Goal: Information Seeking & Learning: Check status

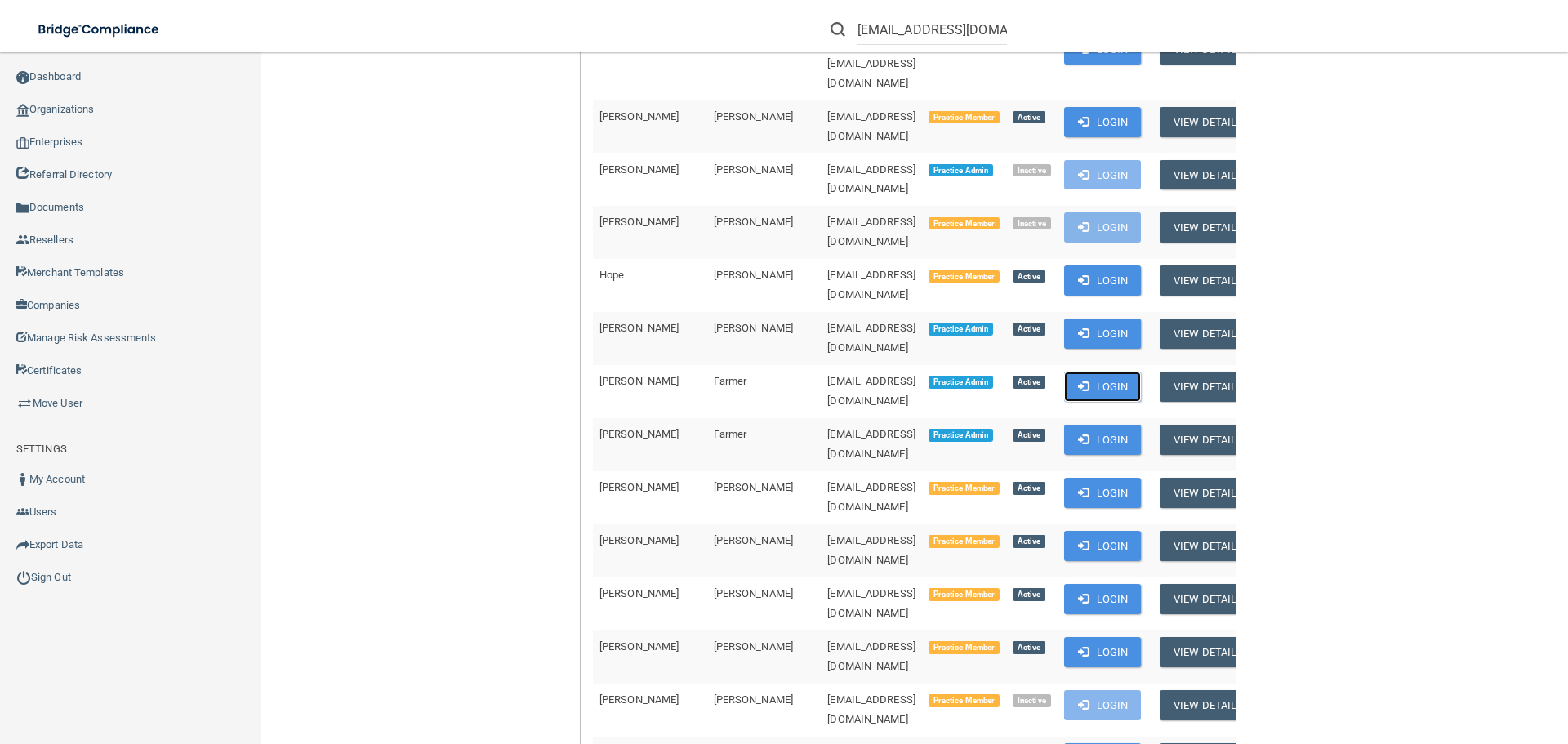
scroll to position [571, 0]
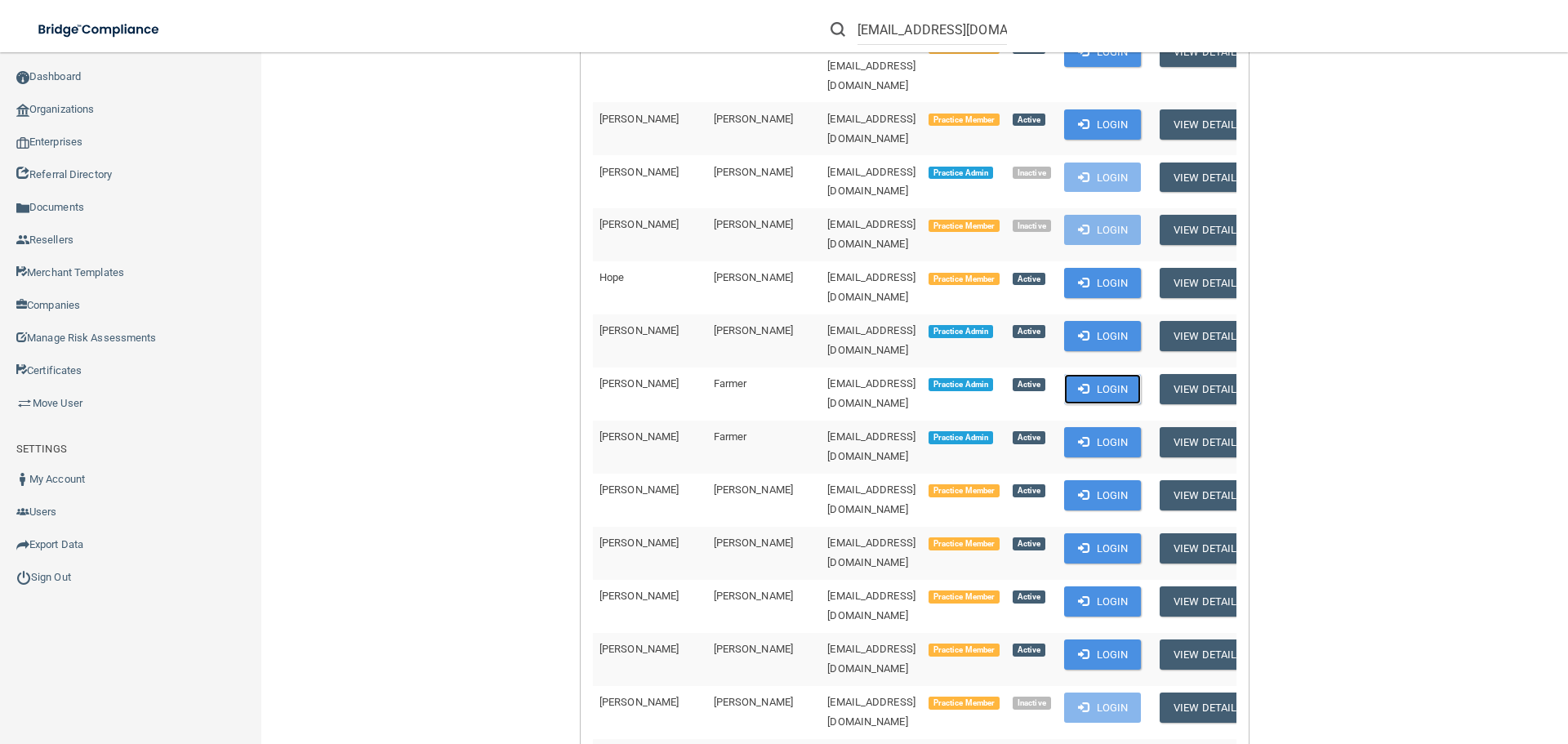
click at [1089, 374] on button "Login" at bounding box center [1102, 389] width 77 height 30
click at [889, 39] on input "[EMAIL_ADDRESS][DOMAIN_NAME]" at bounding box center [932, 30] width 149 height 30
paste input "[PERSON_NAME]"
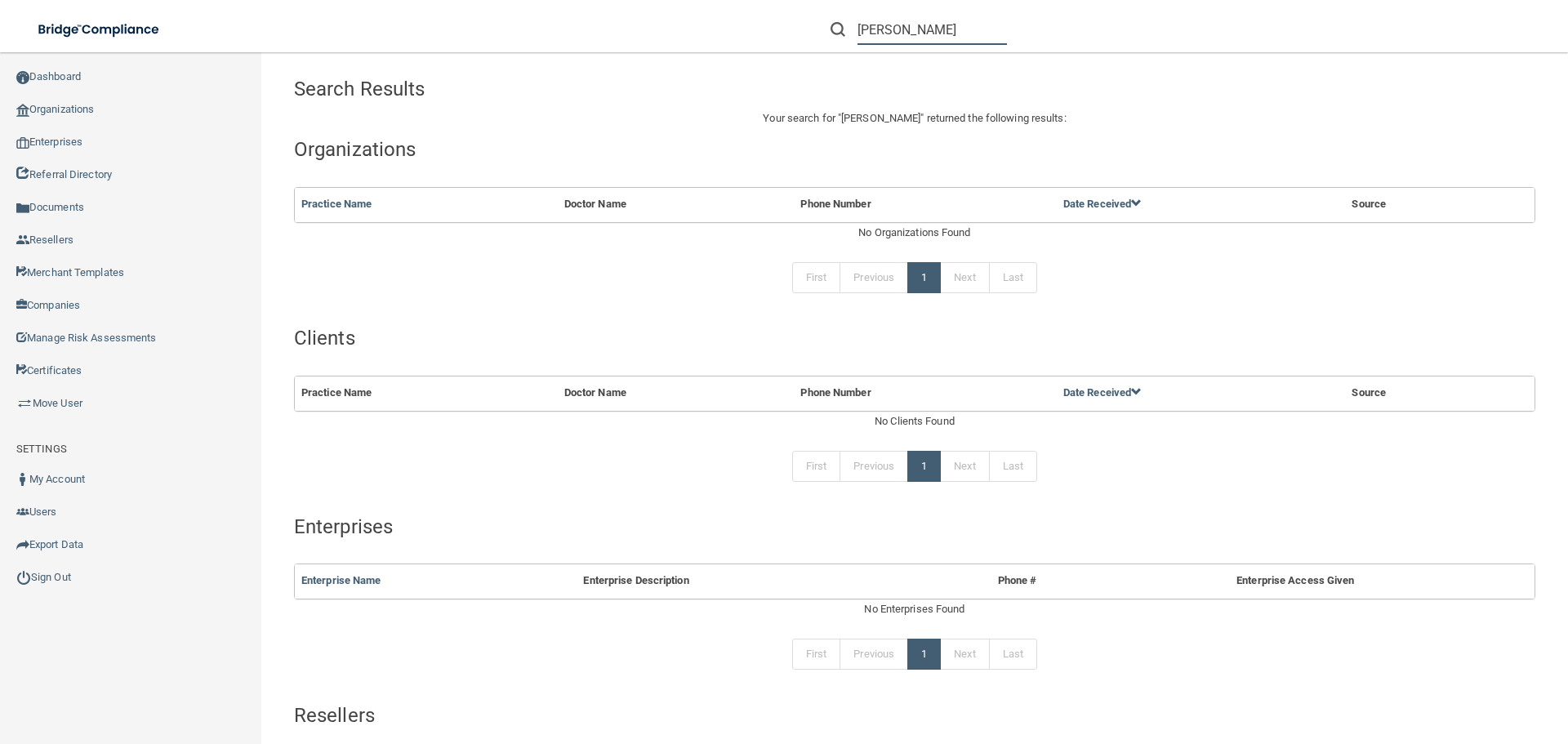
click at [903, 27] on input "[PERSON_NAME]" at bounding box center [932, 30] width 149 height 30
paste input "[EMAIL_ADDRESS][DOMAIN_NAME]"
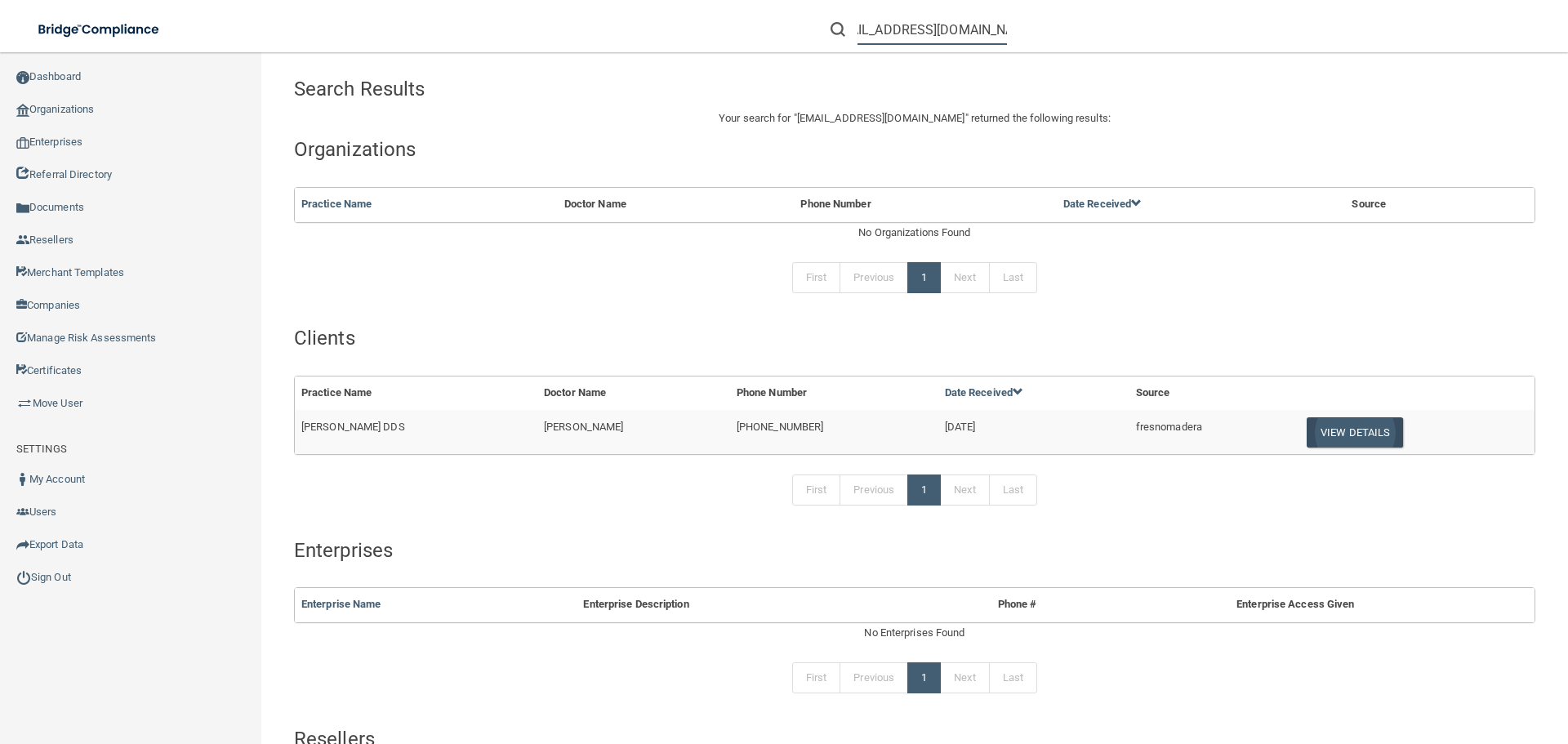
type input "[EMAIL_ADDRESS][DOMAIN_NAME]"
click at [1320, 435] on button "View Details" at bounding box center [1354, 432] width 96 height 30
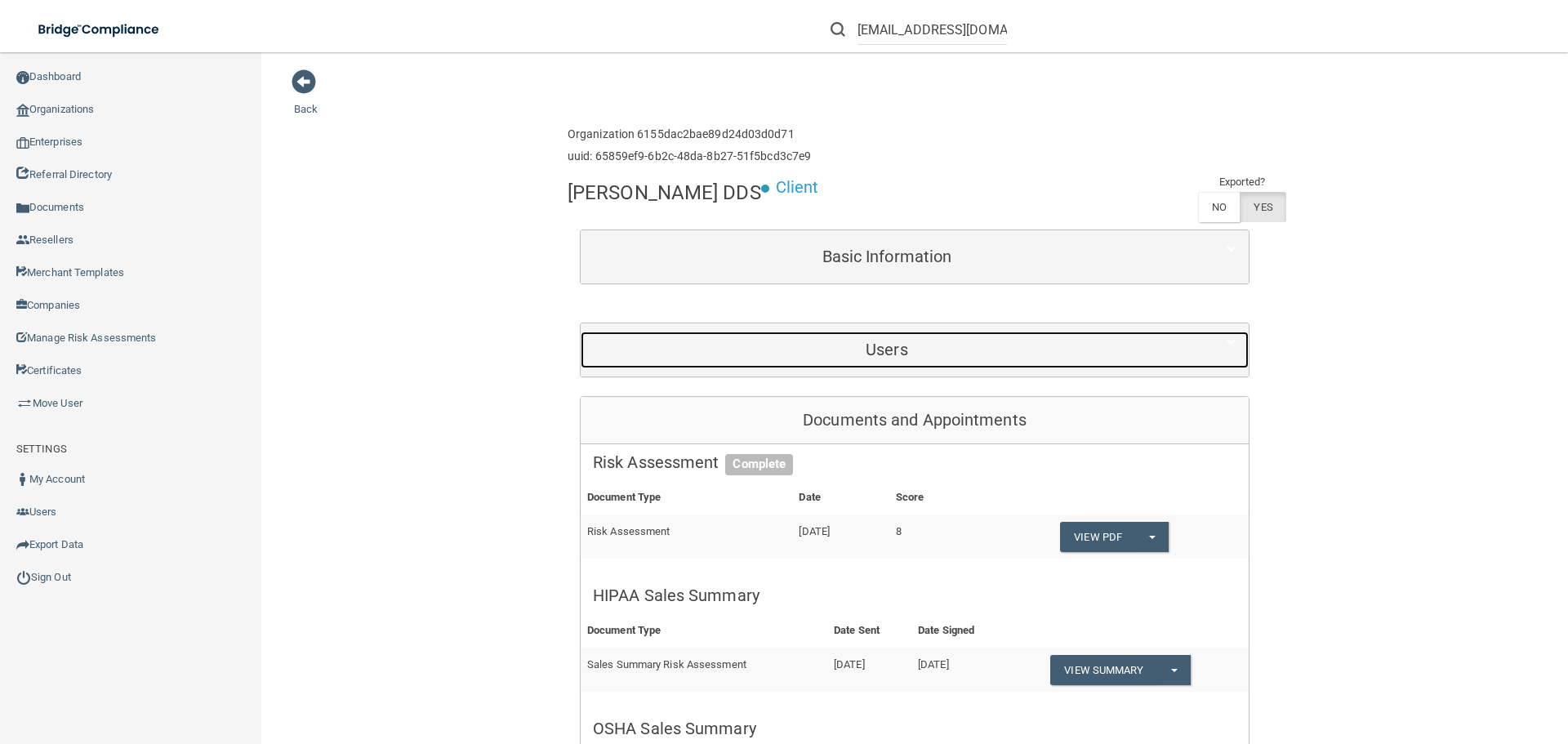
click at [867, 349] on h5 "Users" at bounding box center [887, 349] width 588 height 18
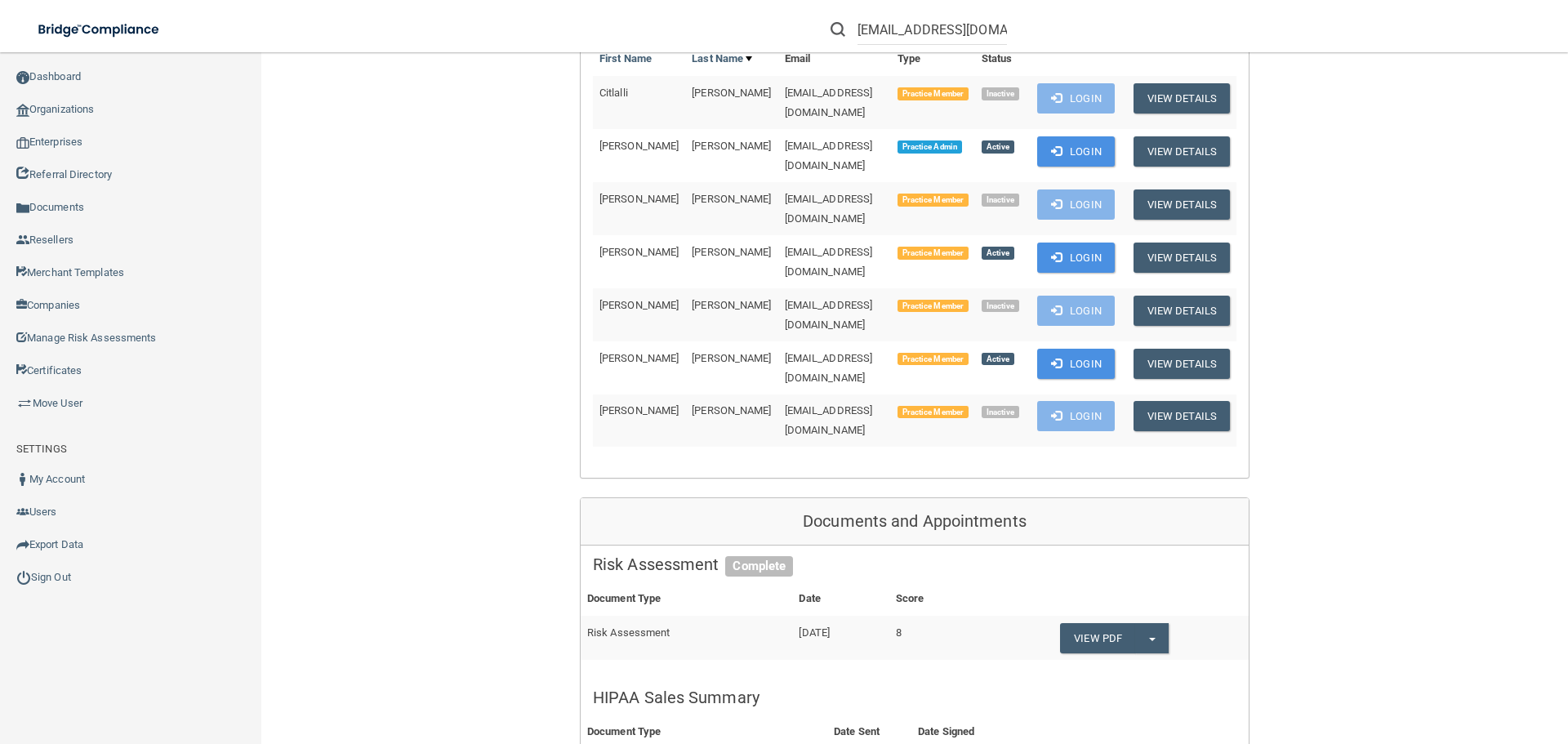
scroll to position [490, 0]
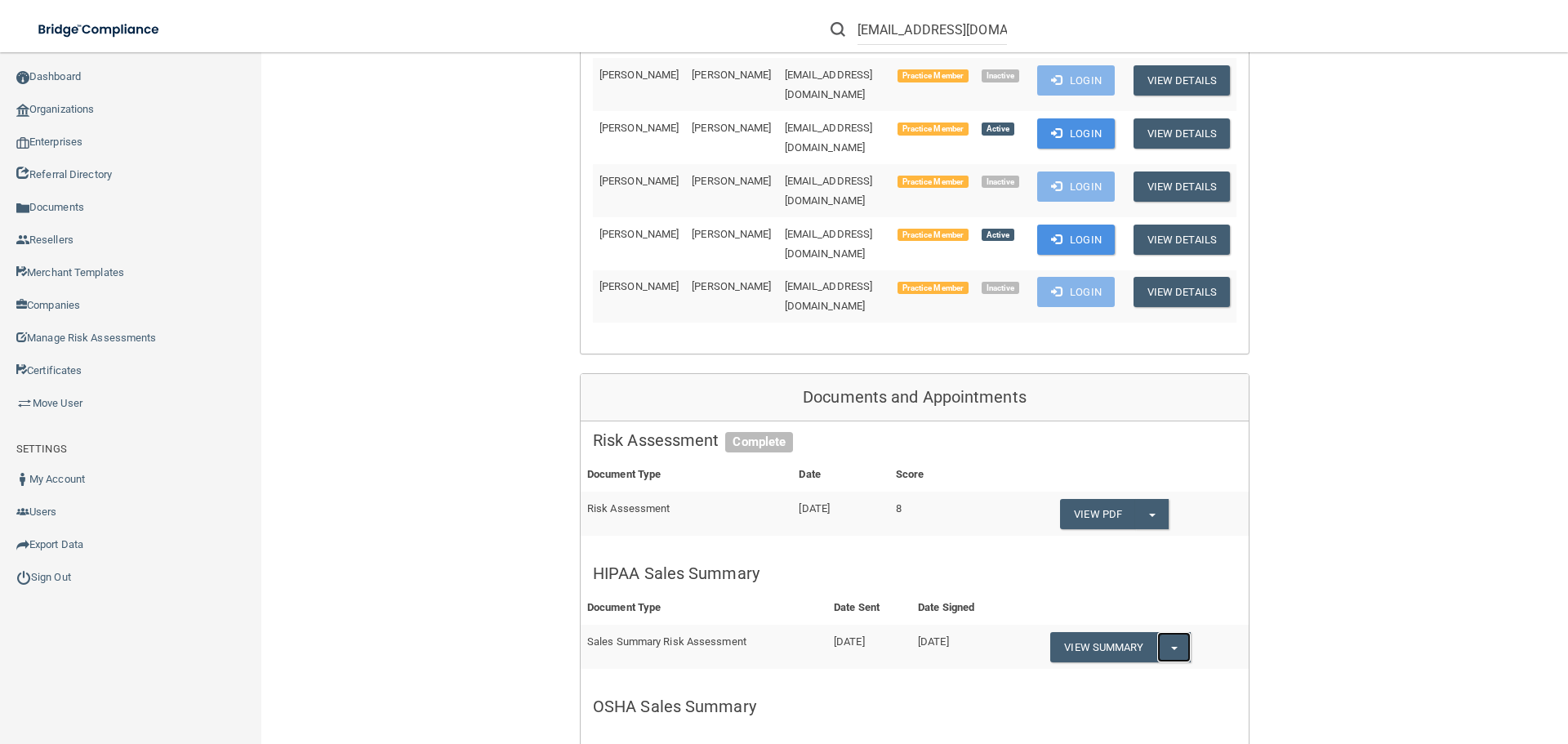
click at [1167, 632] on button "Split button!" at bounding box center [1174, 647] width 34 height 30
click at [1135, 668] on link "Download as PDF" at bounding box center [1118, 679] width 136 height 24
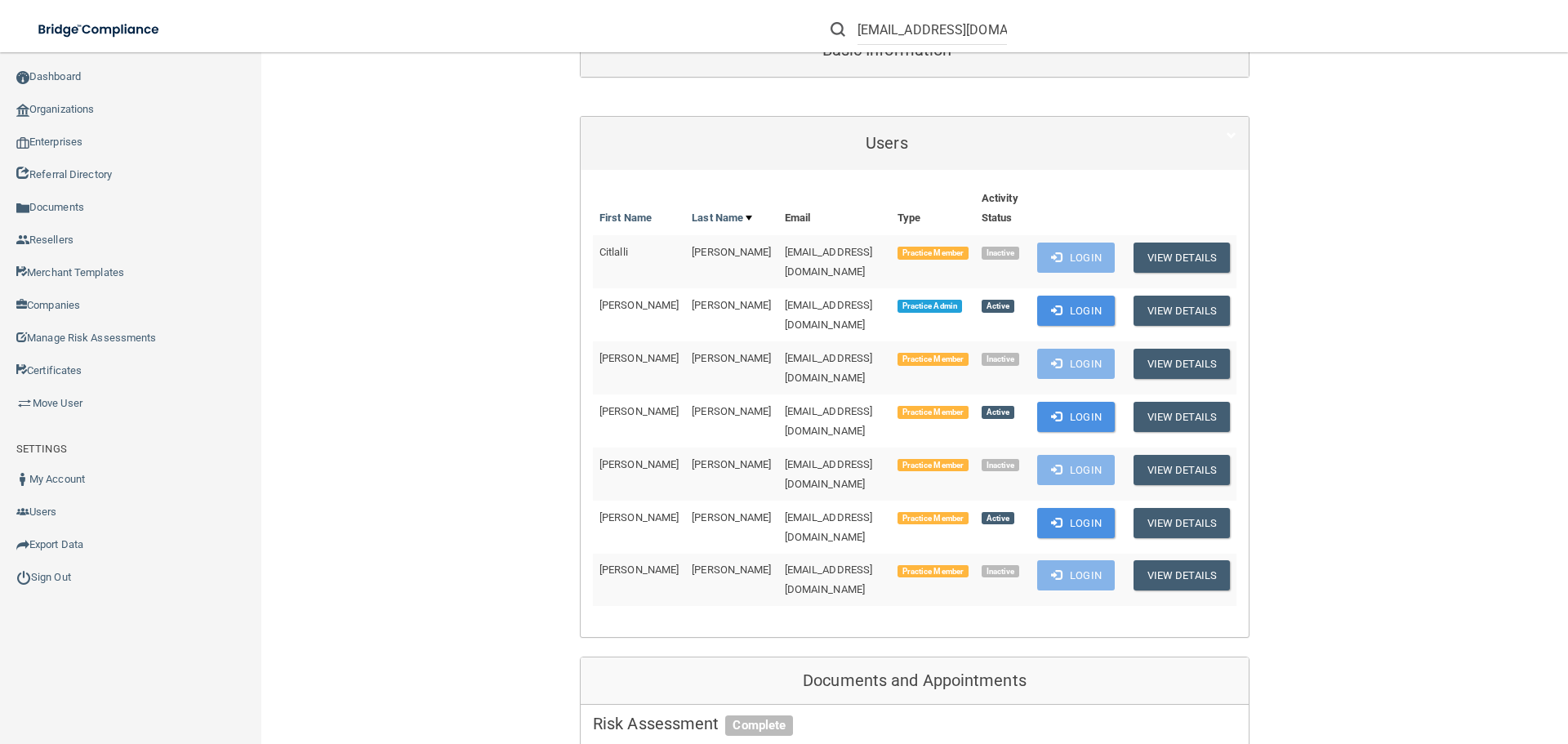
scroll to position [0, 0]
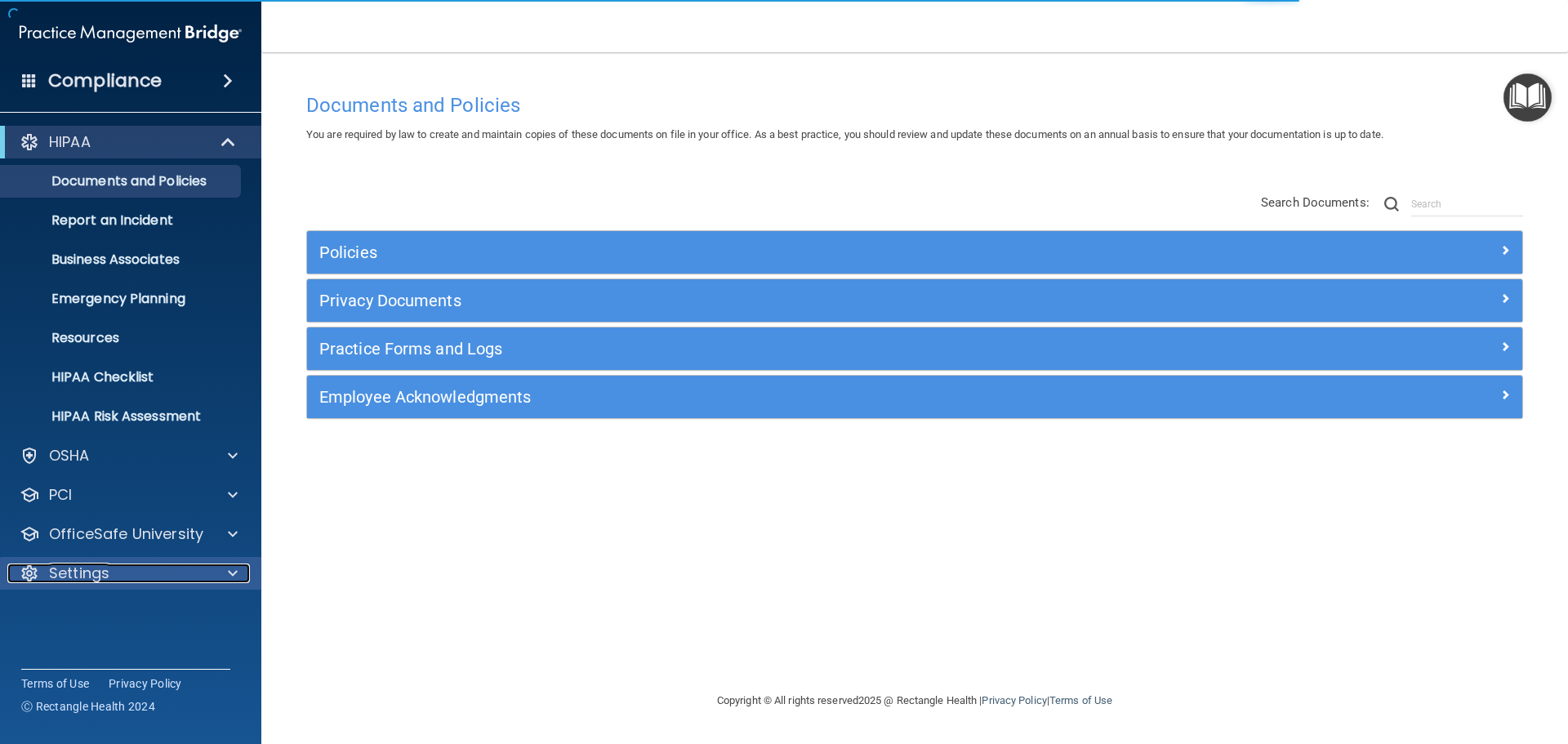
click at [144, 580] on div "Settings" at bounding box center [108, 573] width 202 height 19
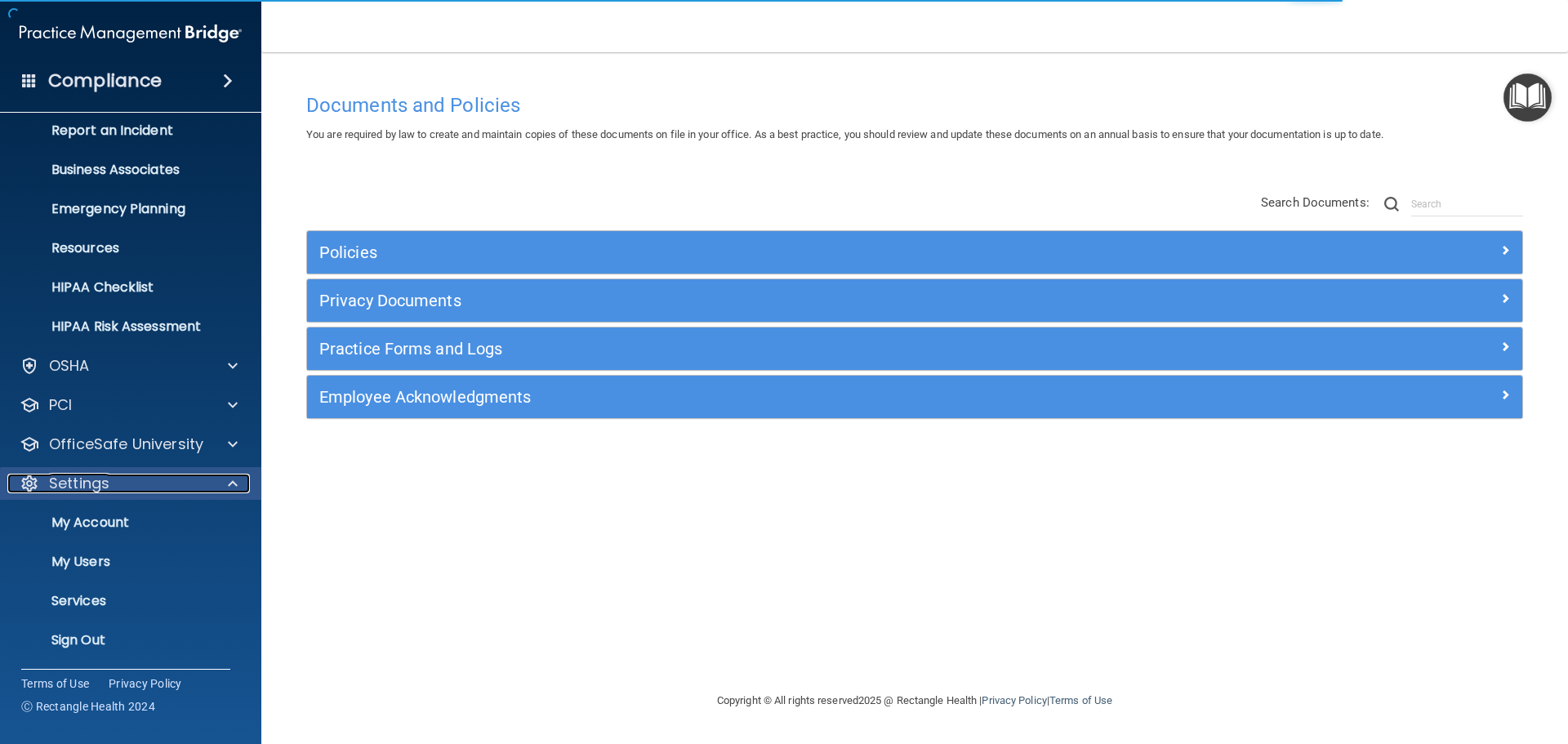
scroll to position [91, 0]
click at [149, 562] on p "My Users" at bounding box center [122, 560] width 223 height 16
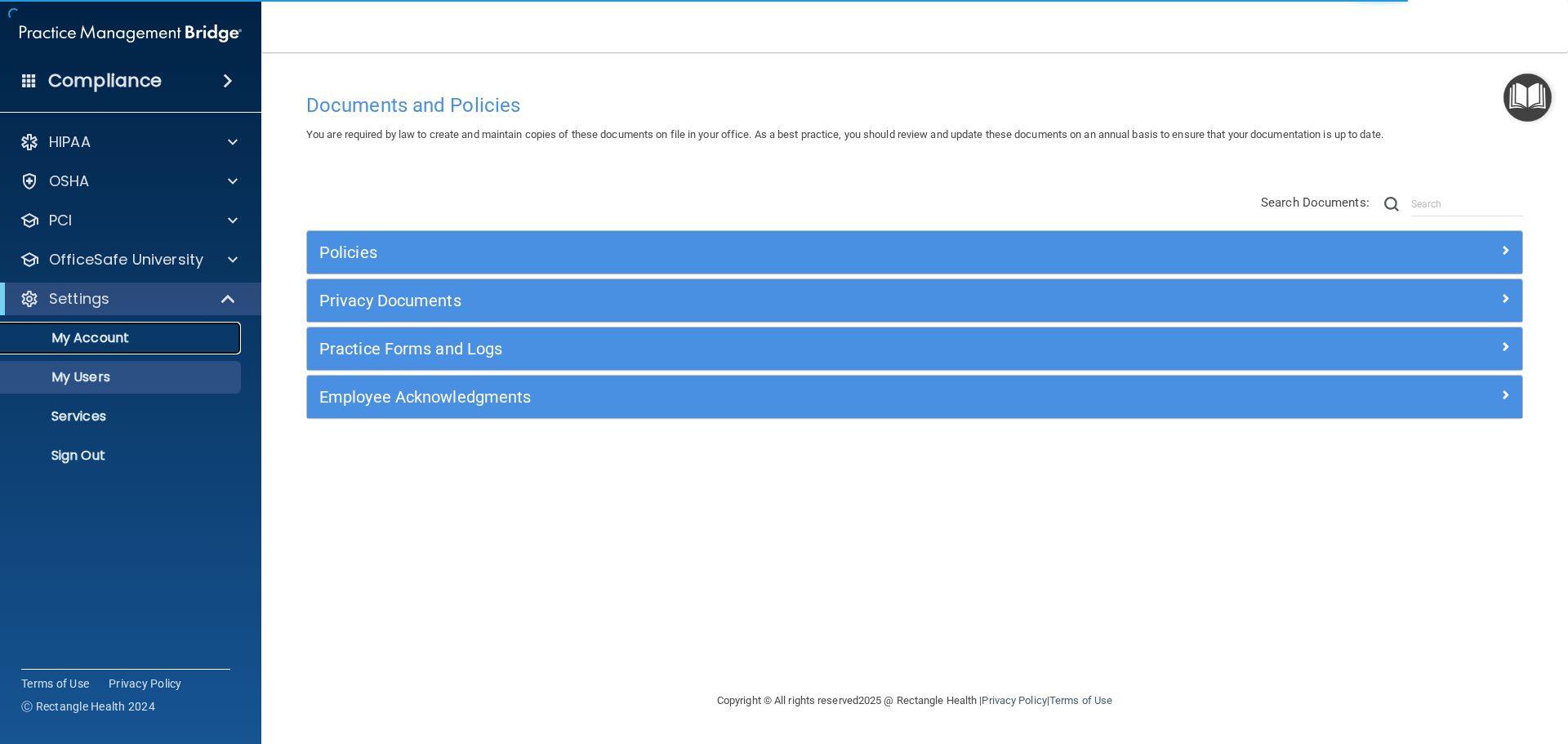
click at [146, 341] on p "My Account" at bounding box center [122, 337] width 223 height 16
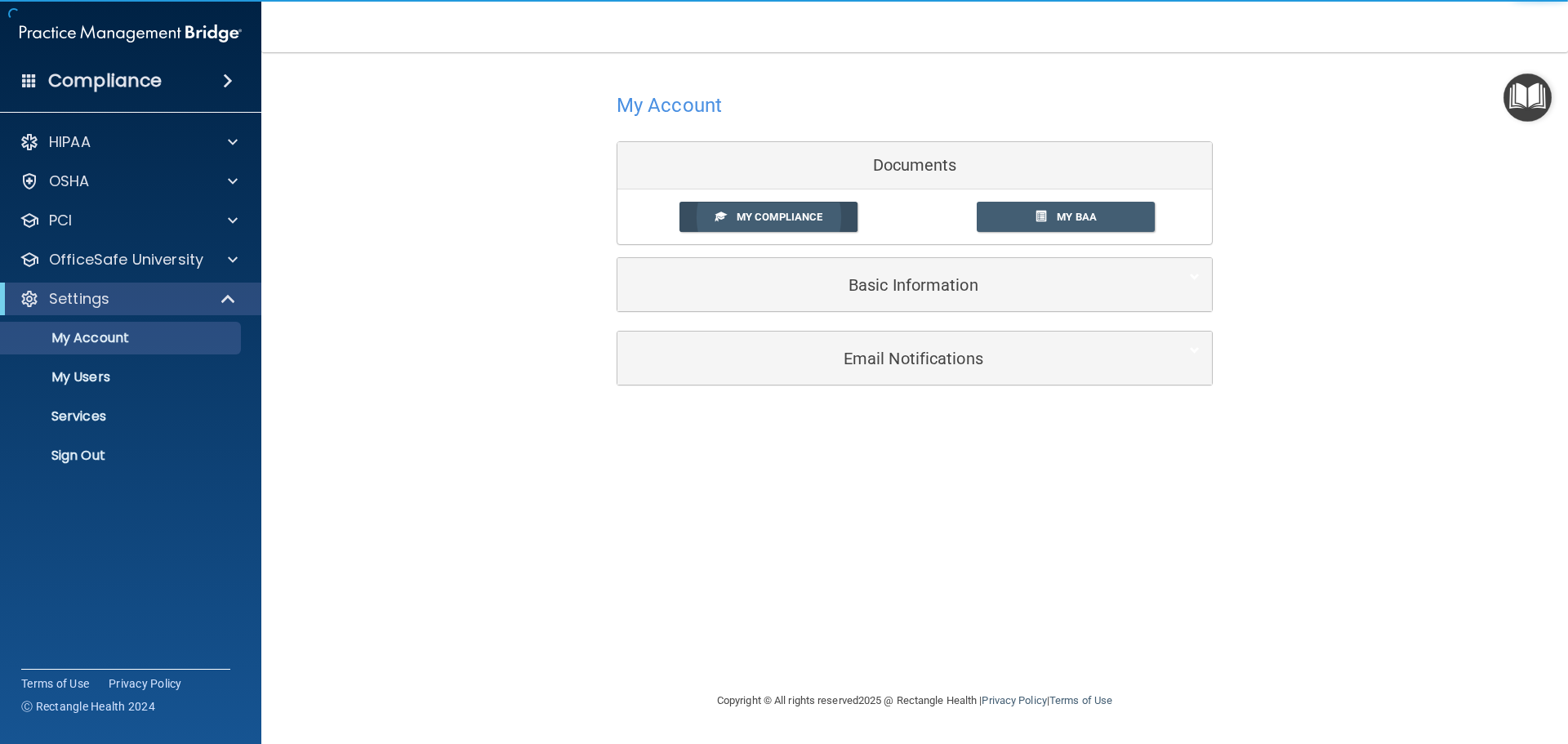
click at [826, 223] on link "My Compliance" at bounding box center [768, 216] width 179 height 30
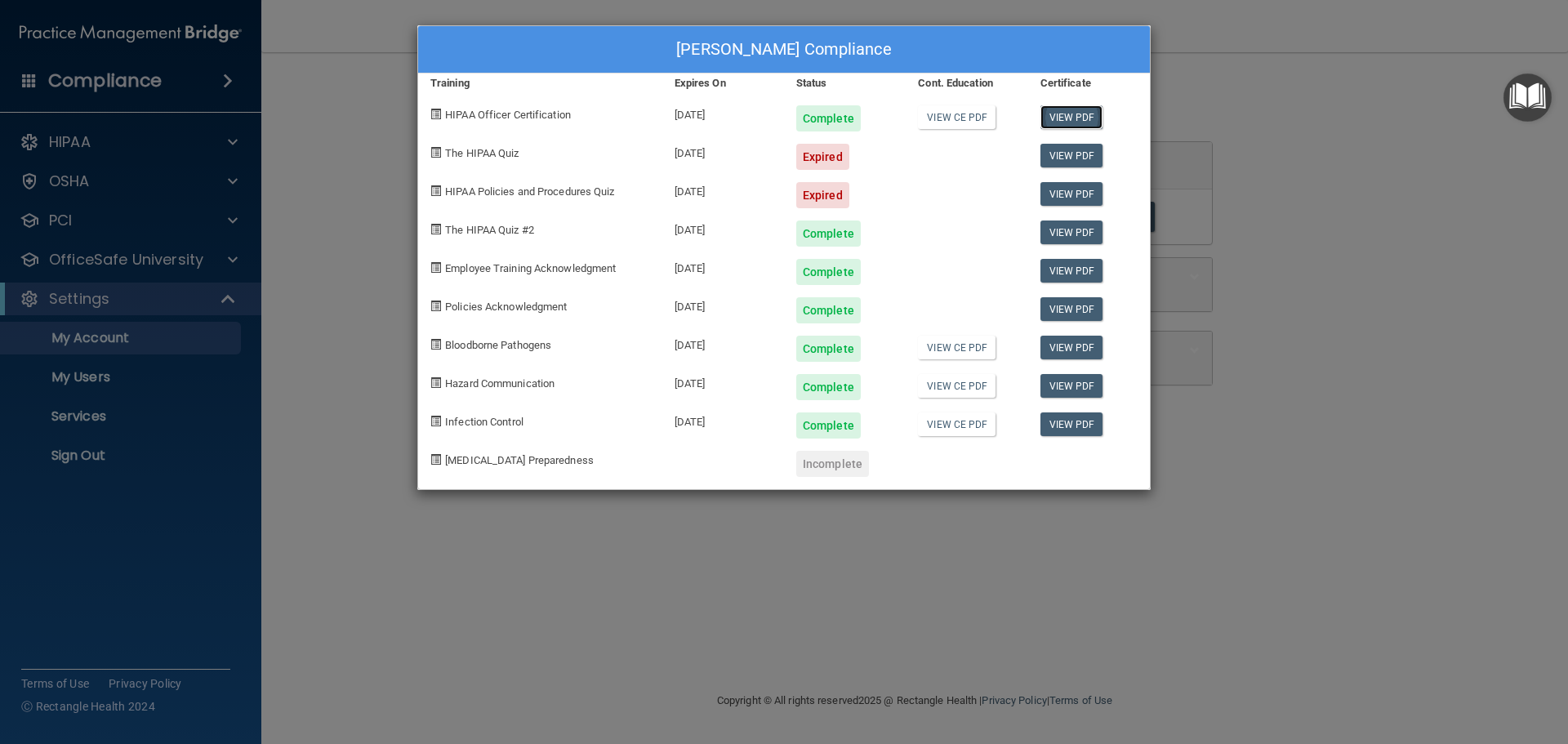
click at [1051, 117] on link "View PDF" at bounding box center [1071, 117] width 63 height 23
click at [1077, 235] on link "View PDF" at bounding box center [1071, 232] width 63 height 23
click at [1465, 607] on div "Merri Ann Farmer's Compliance Training Expires On Status Cont. Education Certif…" at bounding box center [784, 372] width 1568 height 744
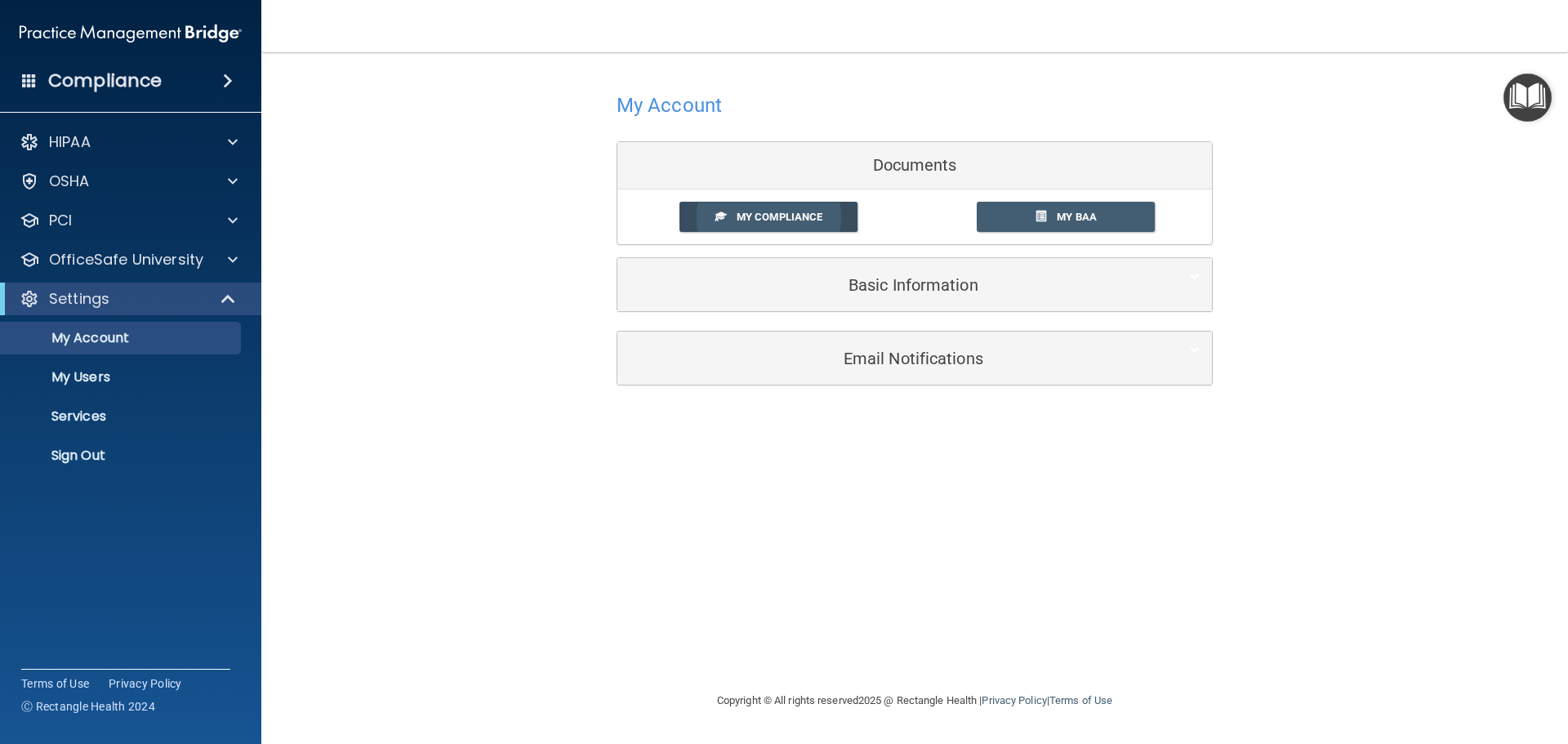
click at [818, 219] on span "My Compliance" at bounding box center [779, 216] width 86 height 13
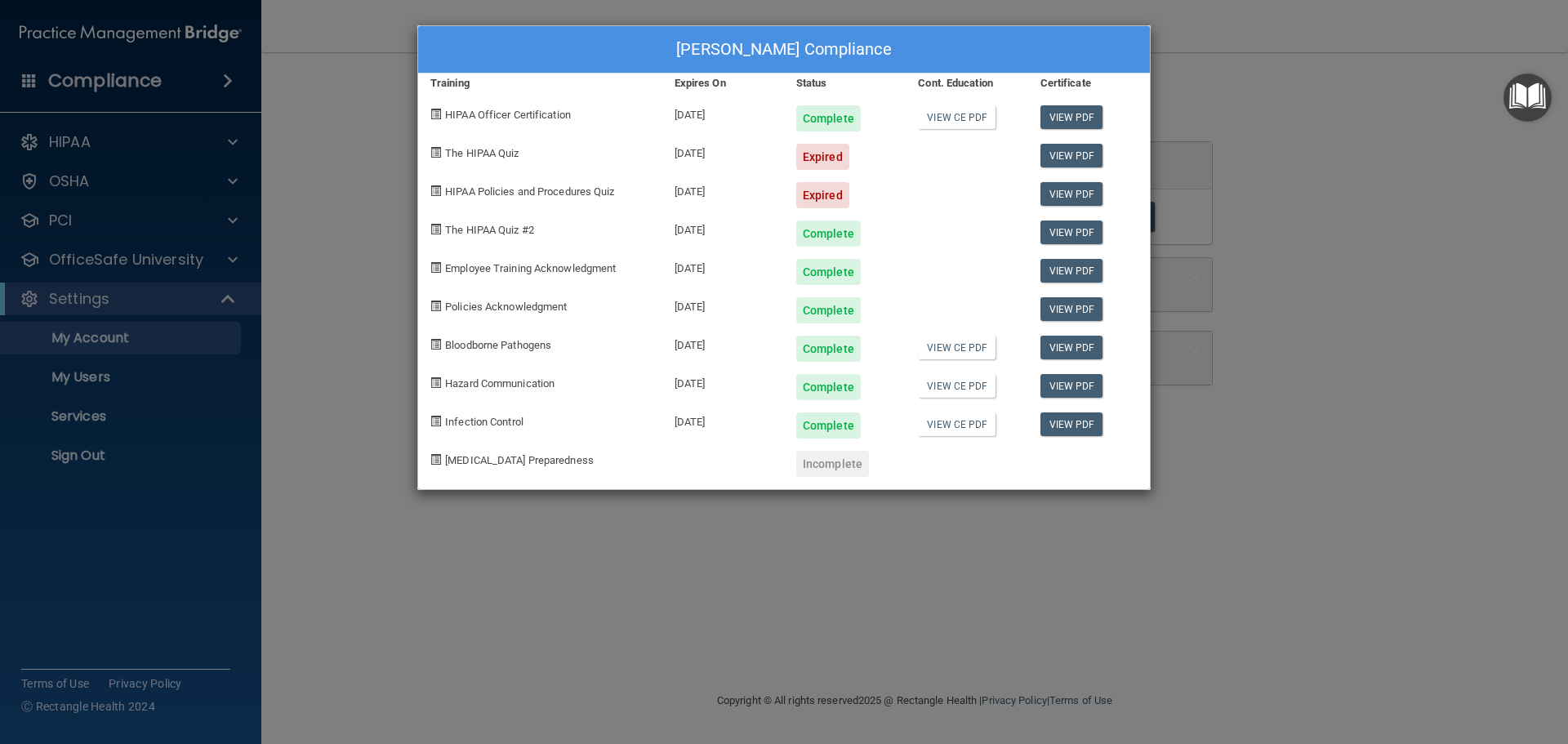
click at [250, 249] on div "Merri Ann Farmer's Compliance Training Expires On Status Cont. Education Certif…" at bounding box center [784, 372] width 1568 height 744
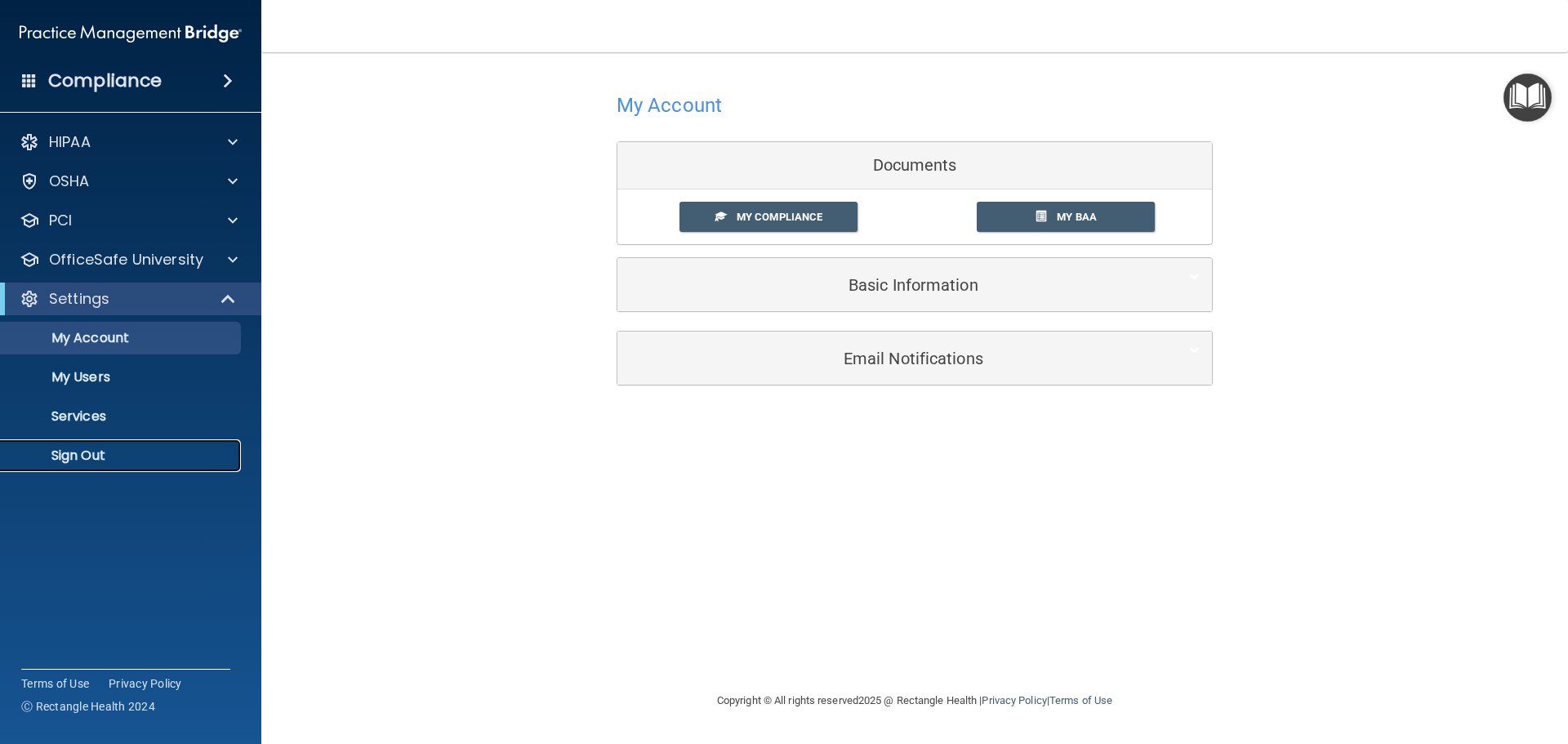
click at [92, 445] on link "Sign Out" at bounding box center [112, 455] width 258 height 33
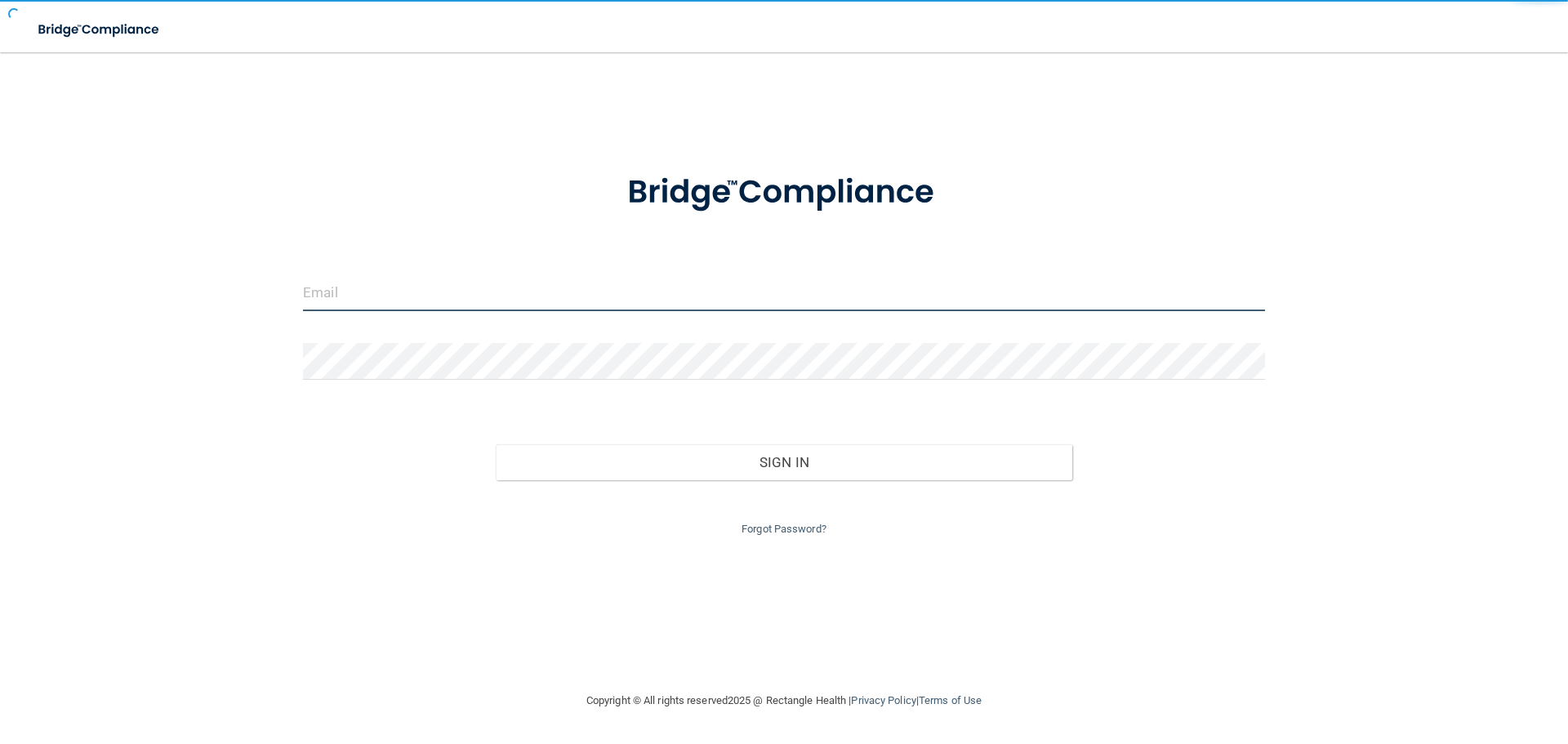
type input "dsherlock@rectanglehealth.com"
